Goal: Find contact information: Find contact information

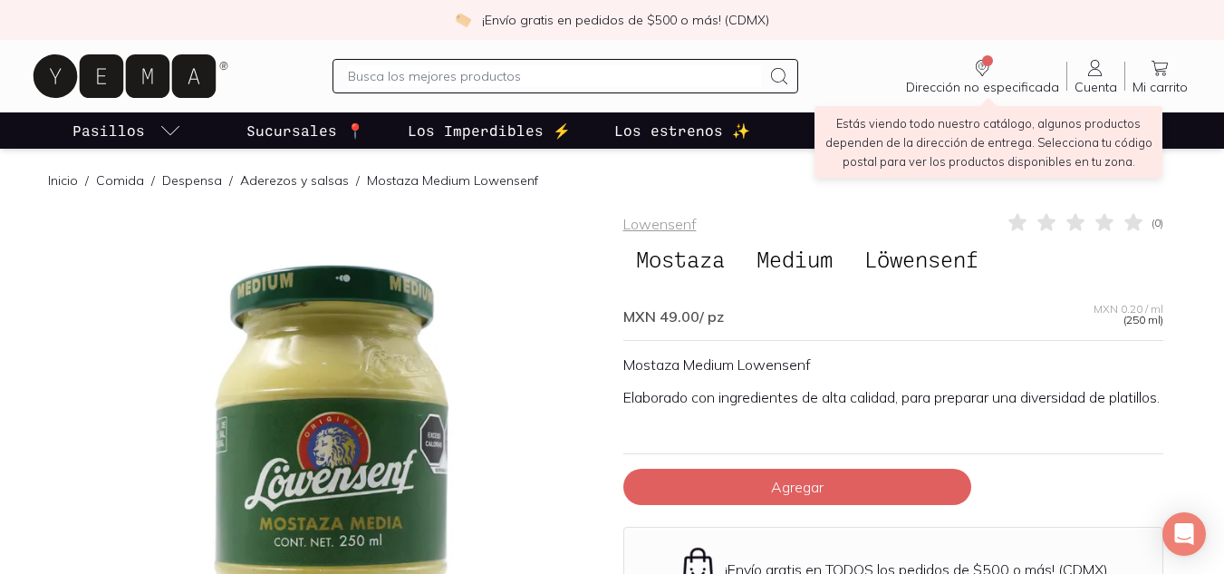
click at [990, 76] on icon "Dirección no especificada" at bounding box center [982, 68] width 22 height 22
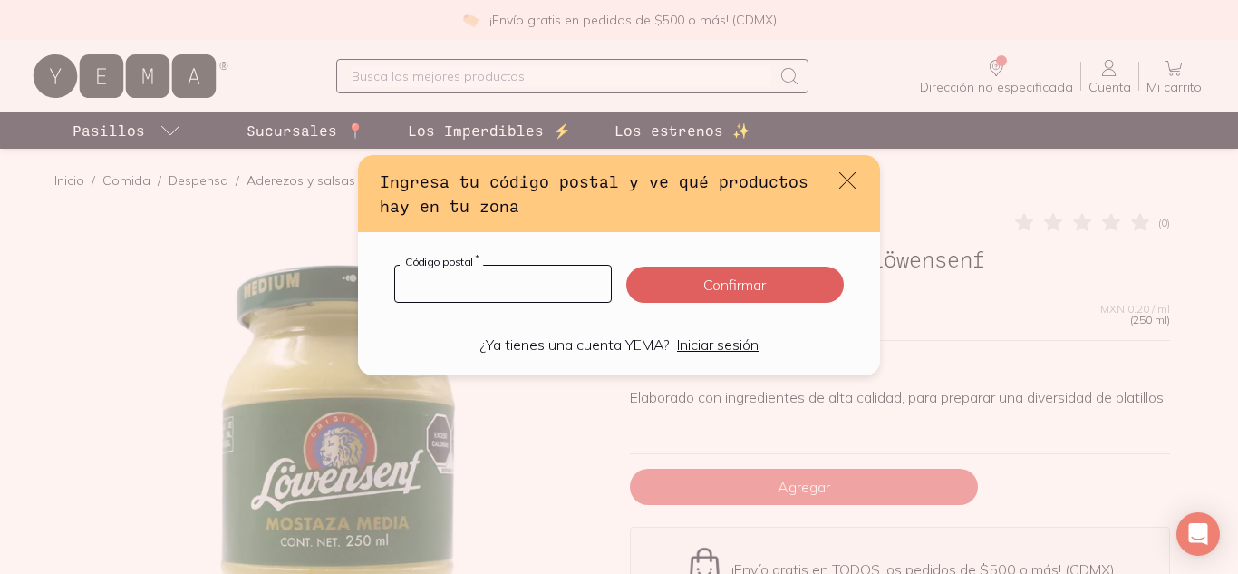
click at [506, 283] on input "default" at bounding box center [503, 284] width 216 height 36
type input "11700"
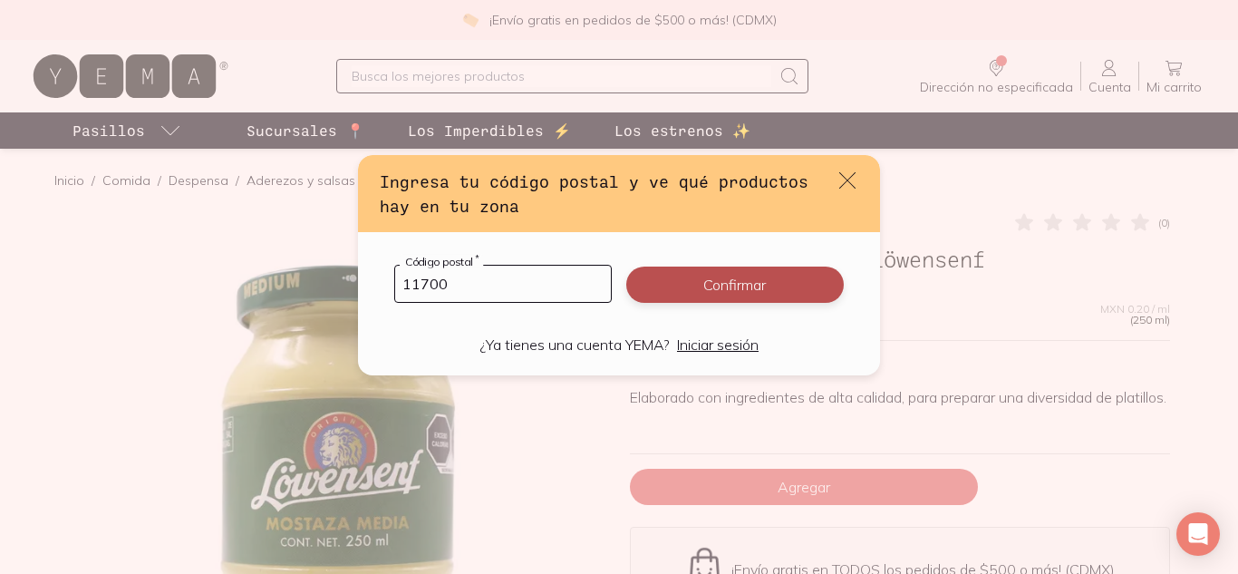
click at [748, 298] on button "Confirmar" at bounding box center [734, 284] width 217 height 36
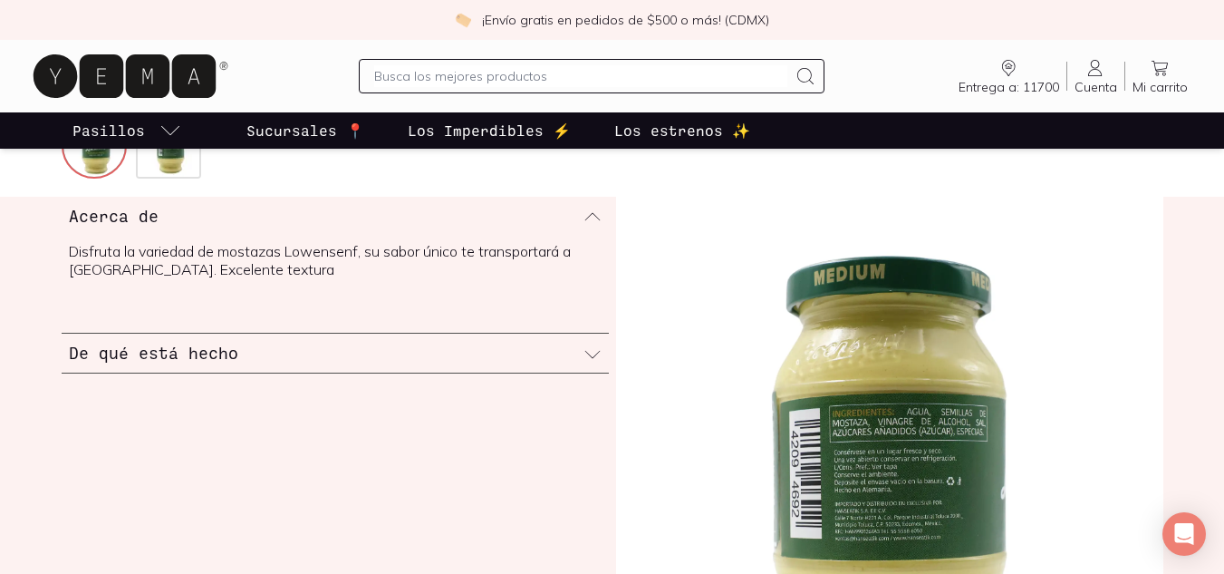
scroll to position [638, 0]
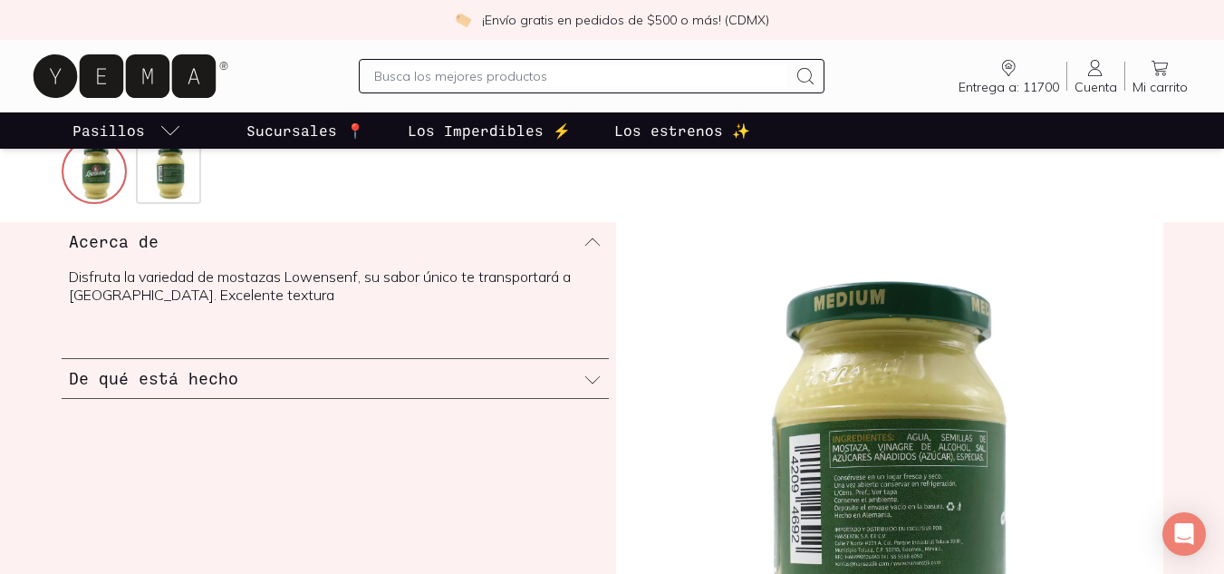
click at [275, 136] on p "Sucursales 📍" at bounding box center [305, 131] width 118 height 22
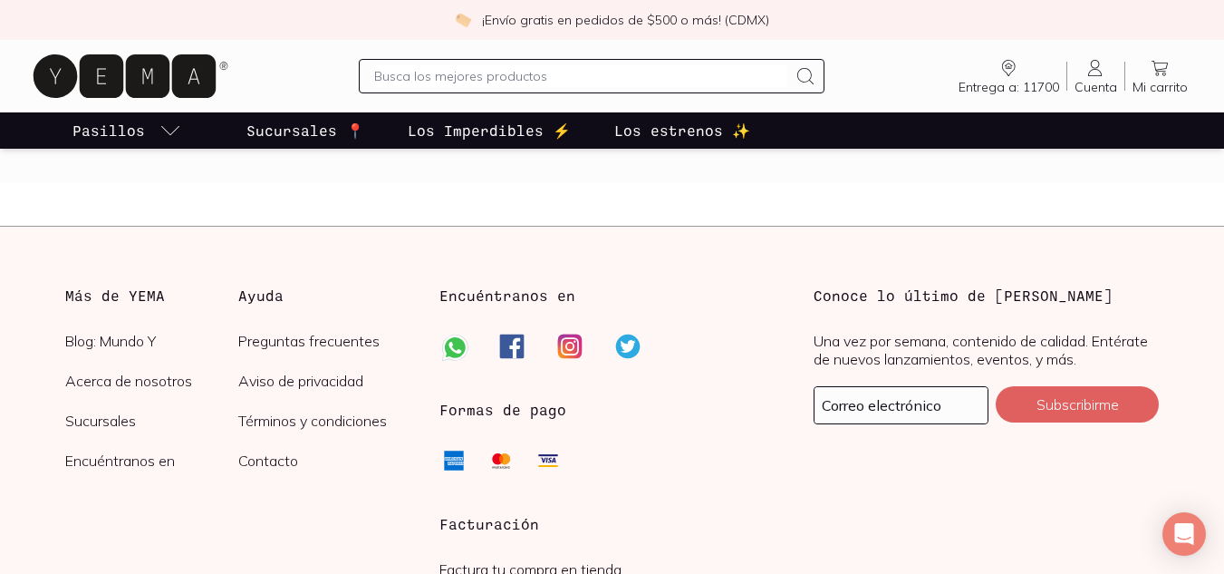
scroll to position [3124, 0]
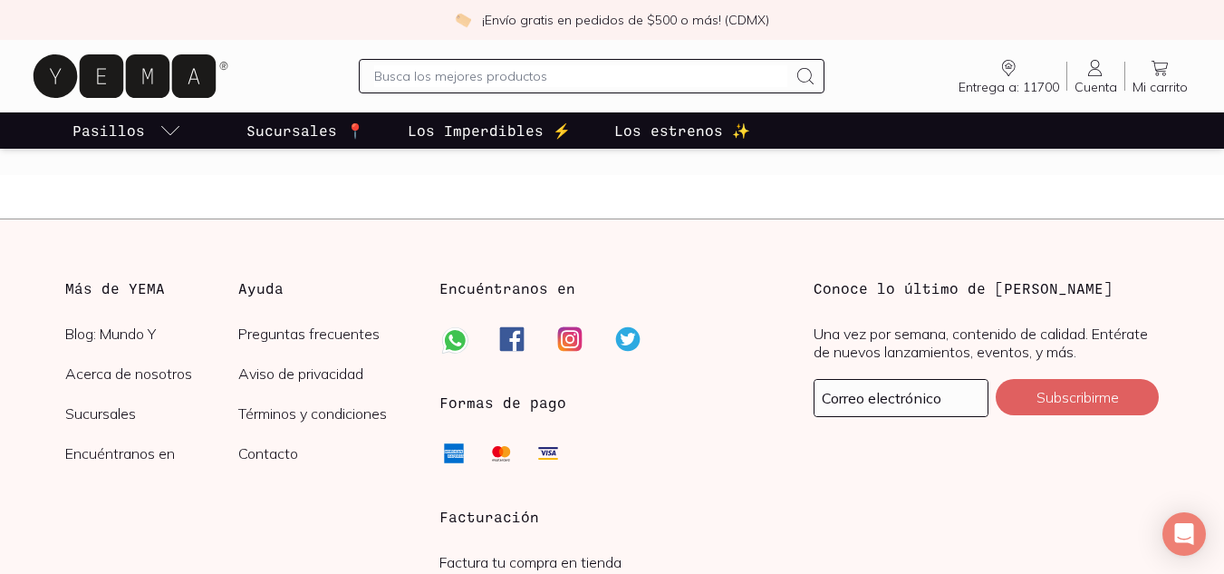
click at [275, 455] on link "Contacto" at bounding box center [324, 453] width 173 height 18
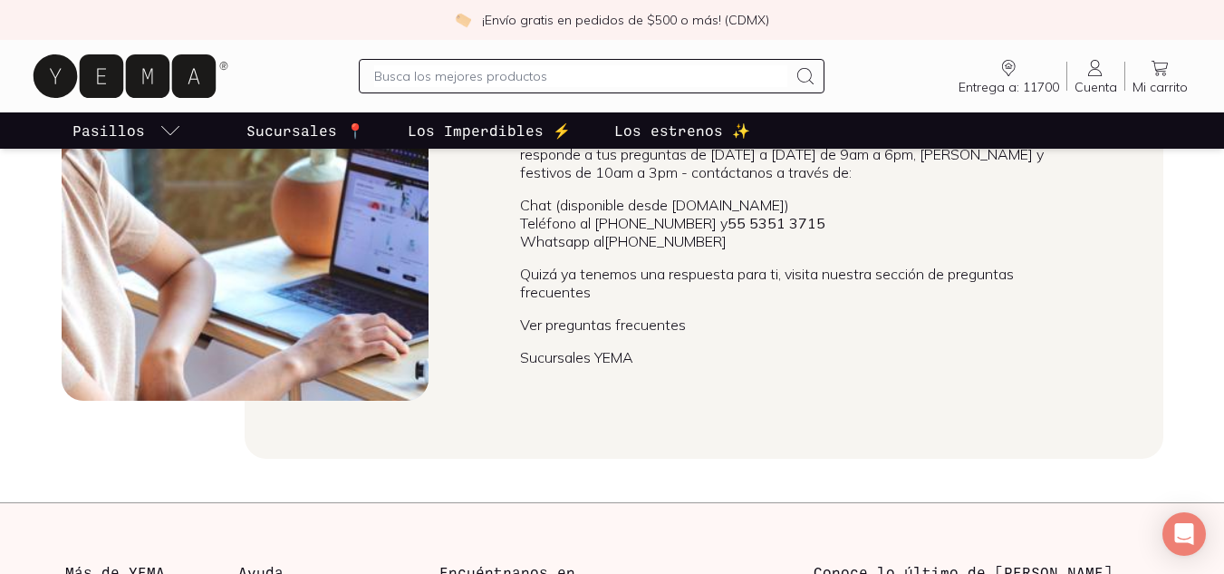
scroll to position [200, 0]
